Goal: Check status

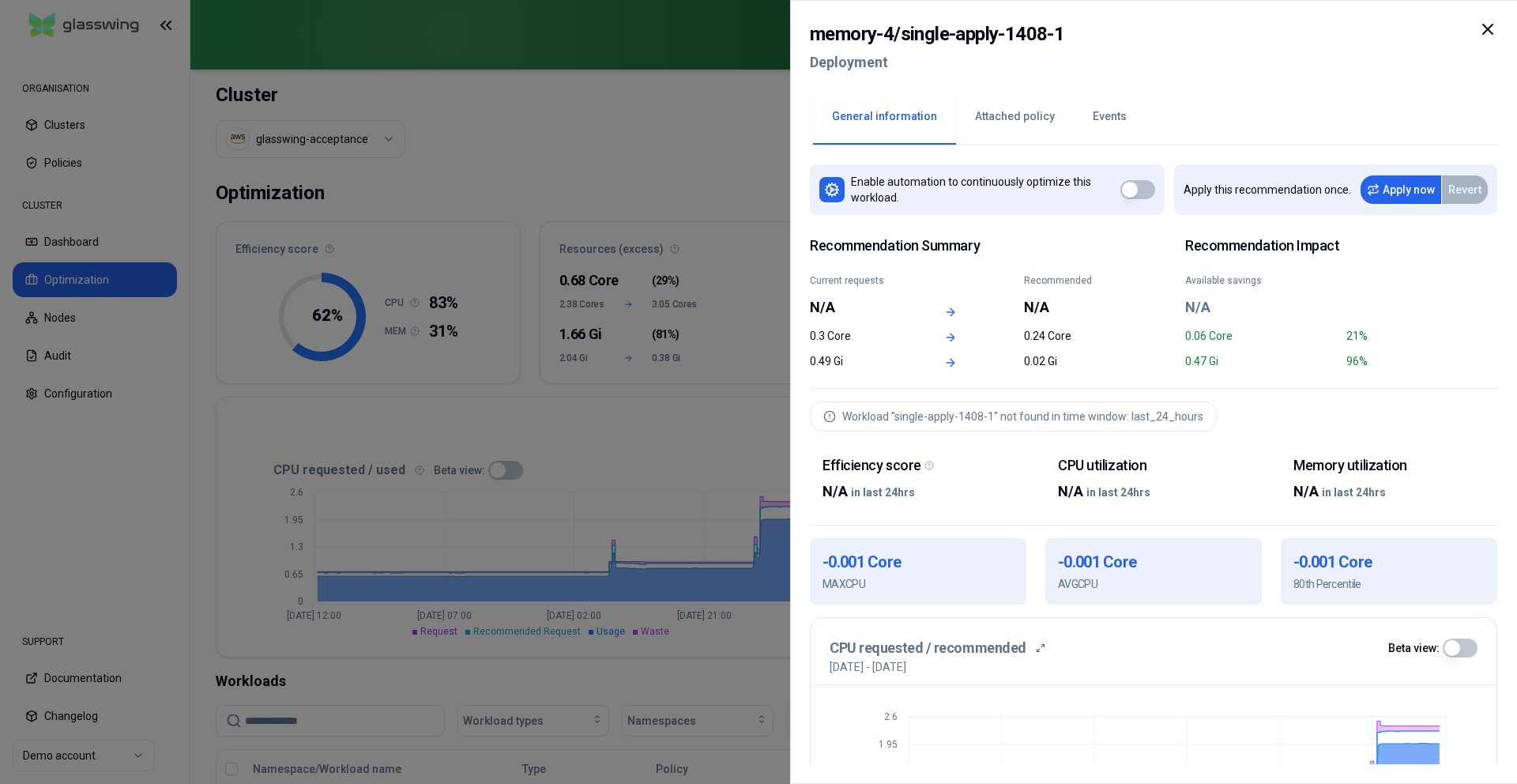
scroll to position [364, 0]
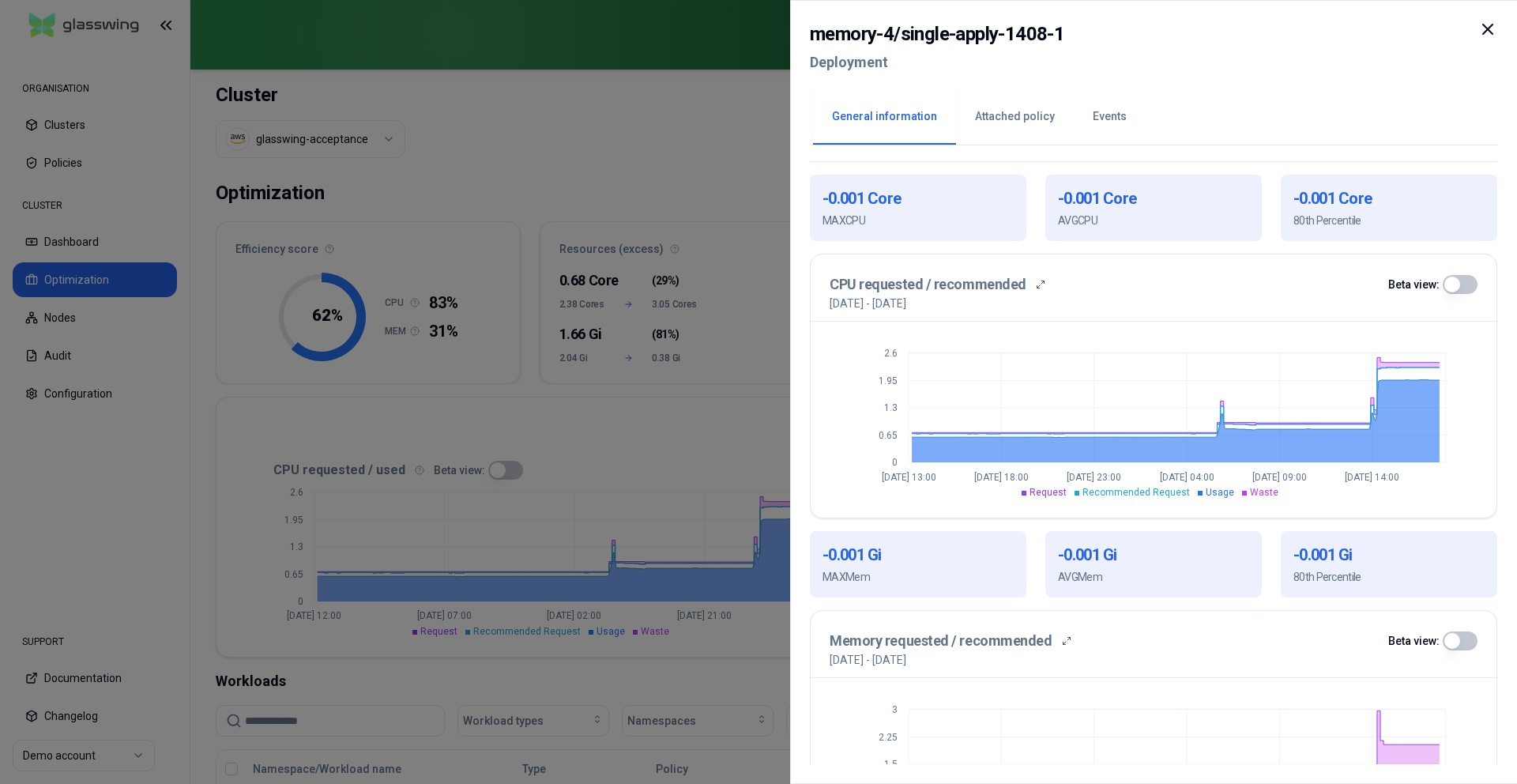
click at [671, 467] on div at bounding box center [758, 392] width 1517 height 784
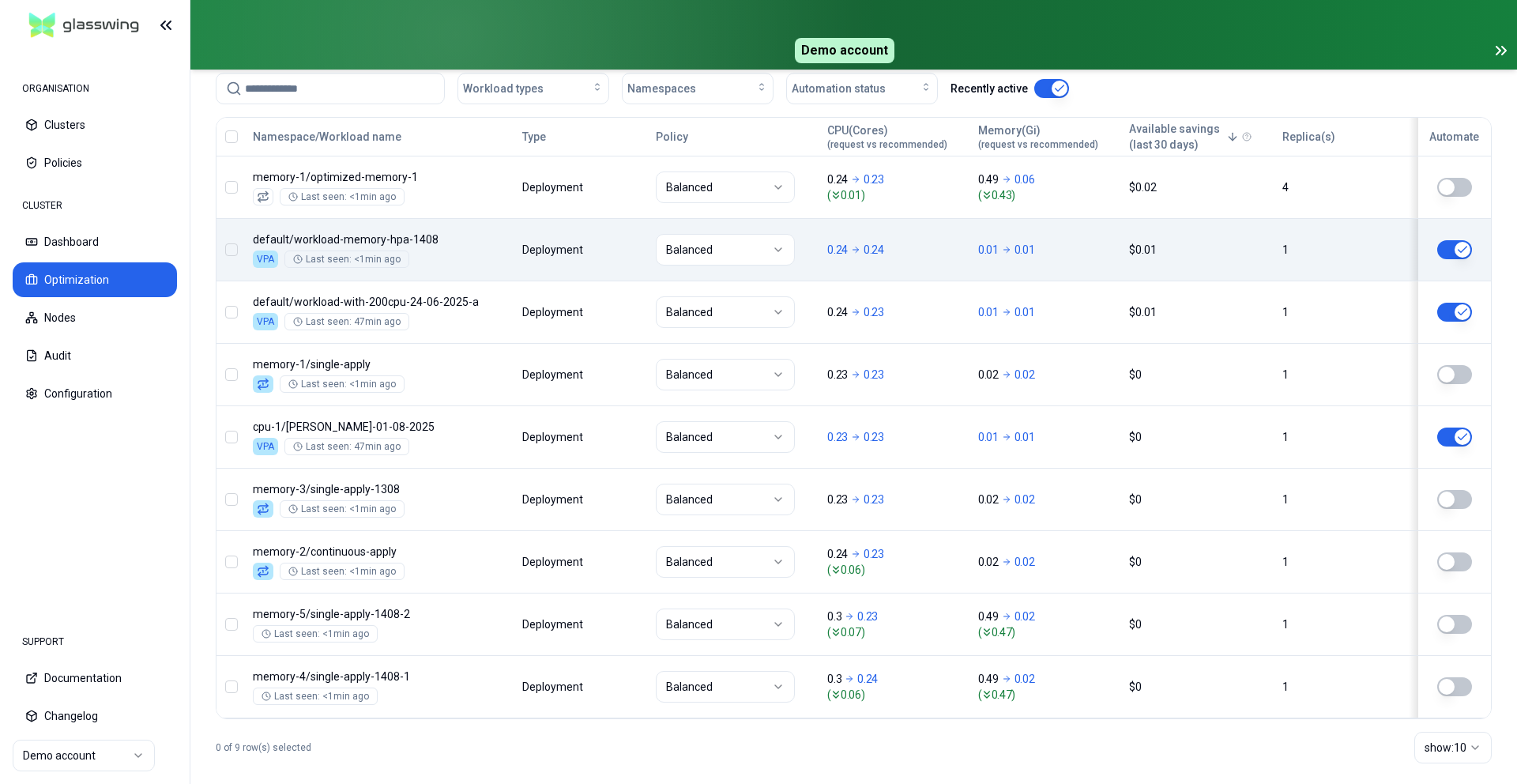
scroll to position [648, 0]
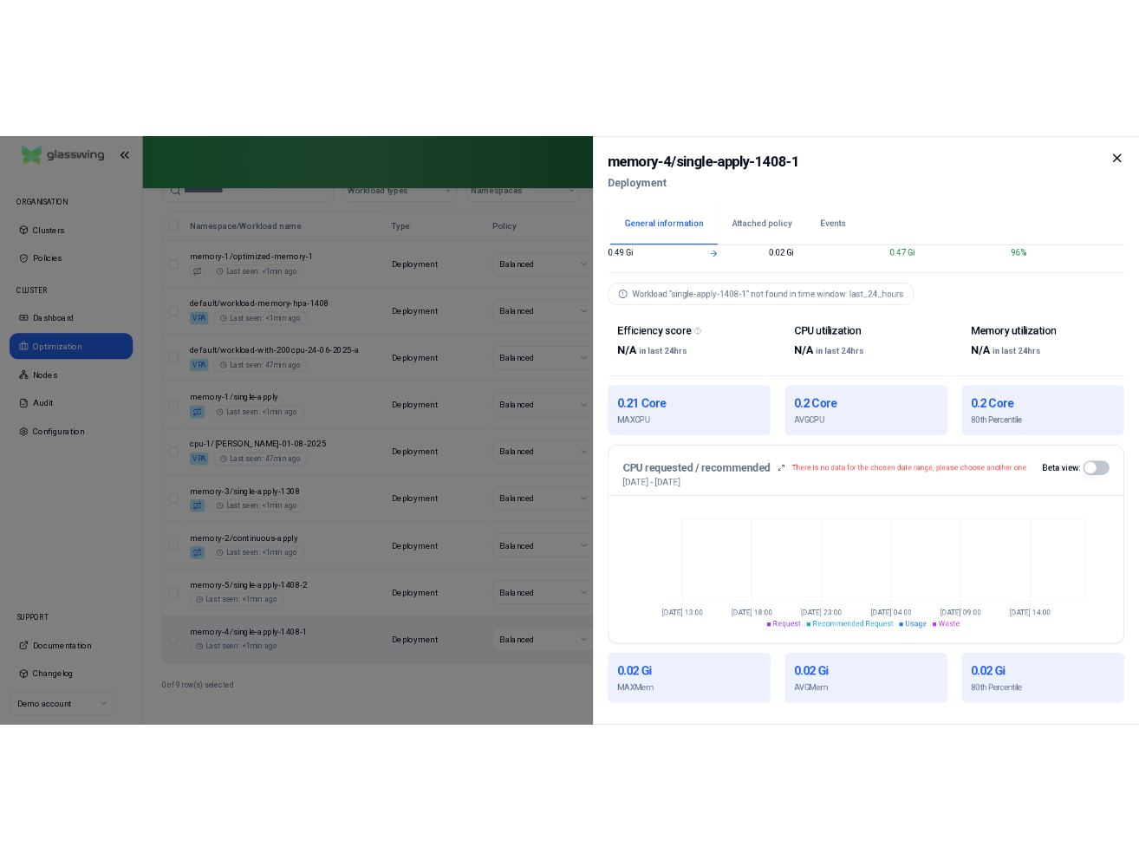
scroll to position [277, 0]
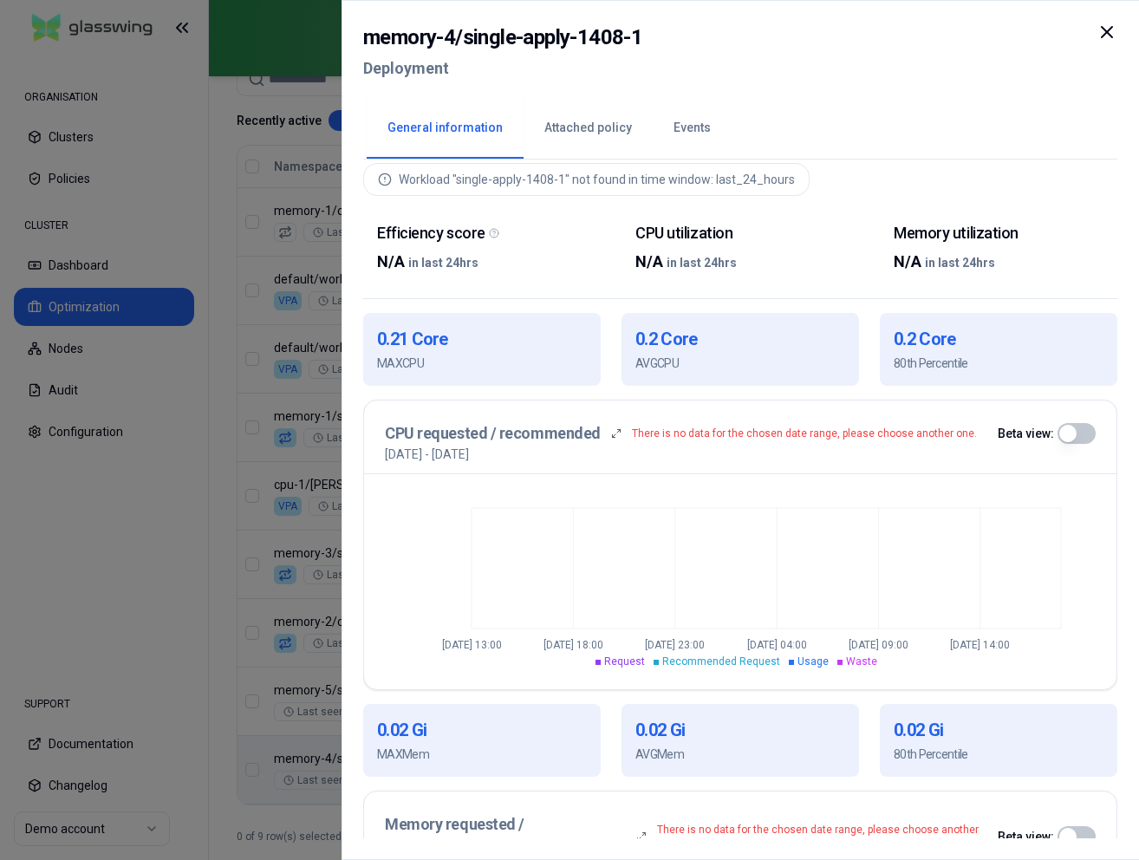
click at [306, 379] on div at bounding box center [569, 430] width 1139 height 860
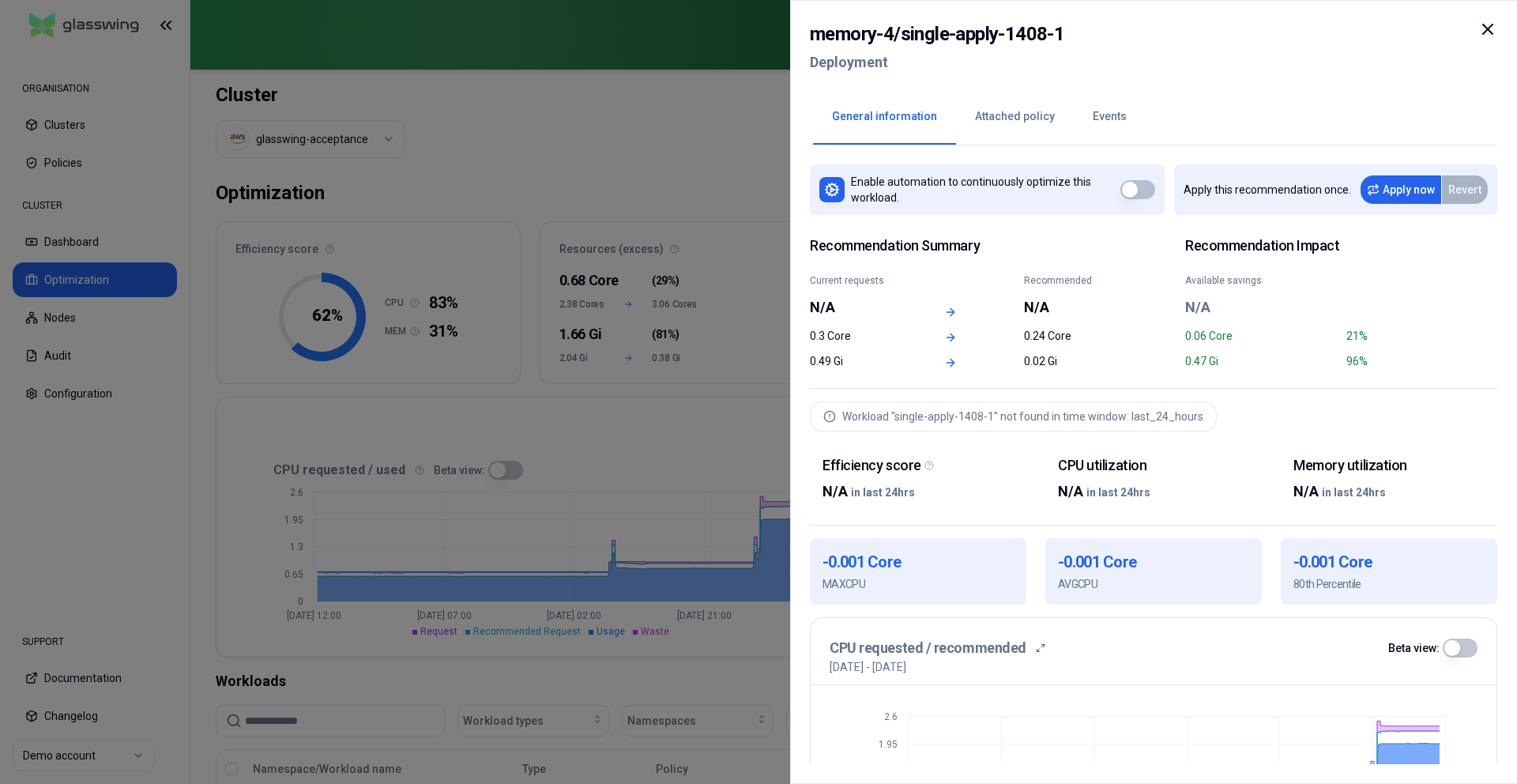
scroll to position [3, 0]
click at [476, 266] on div at bounding box center [758, 392] width 1517 height 784
